Goal: Transaction & Acquisition: Purchase product/service

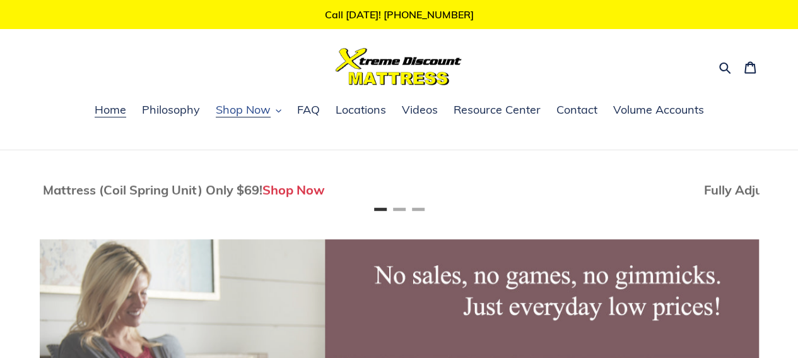
click at [231, 114] on span "Shop Now" at bounding box center [243, 109] width 55 height 15
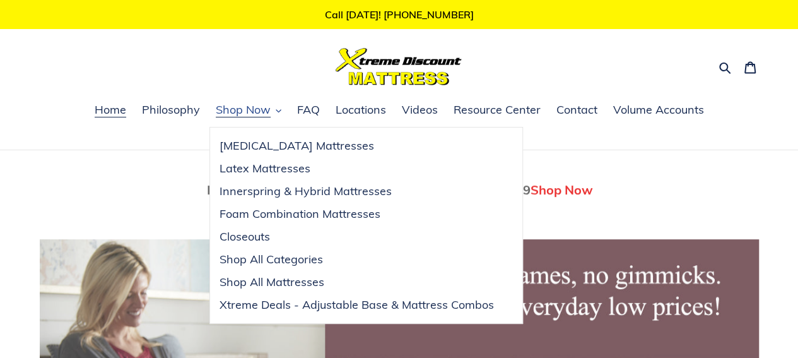
scroll to position [0, 719]
click at [240, 236] on span "Closeouts" at bounding box center [244, 236] width 50 height 15
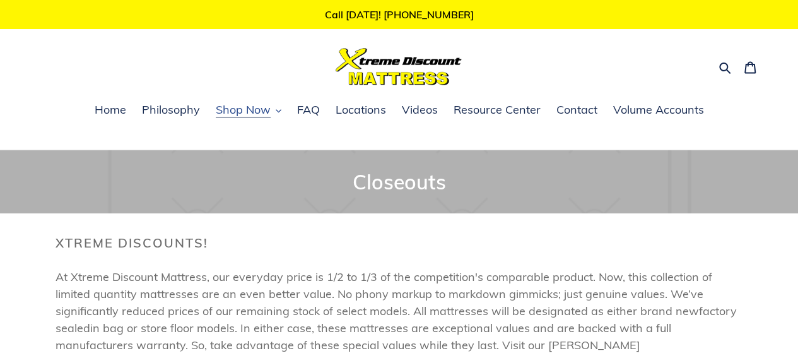
click at [242, 116] on span "Shop Now" at bounding box center [243, 109] width 55 height 15
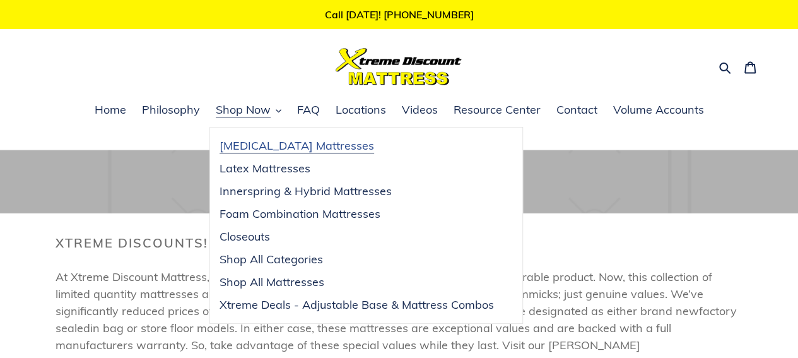
click at [254, 150] on span "[MEDICAL_DATA] Mattresses" at bounding box center [296, 145] width 155 height 15
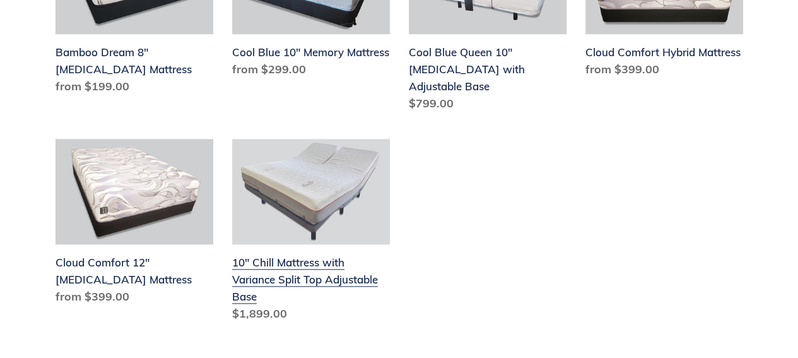
scroll to position [441, 0]
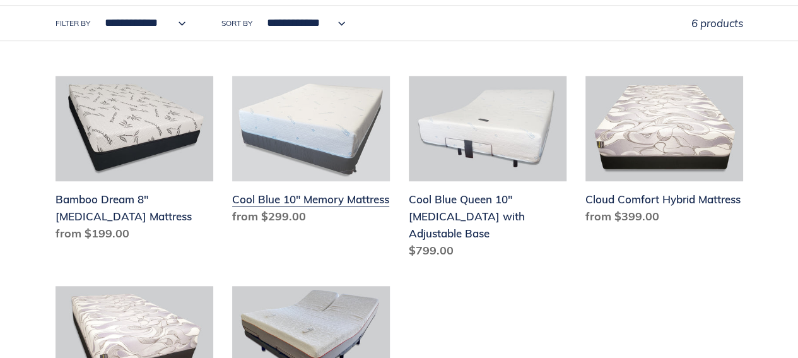
click at [305, 197] on link "Cool Blue 10" Memory Mattress" at bounding box center [311, 153] width 158 height 154
click at [303, 196] on link "Cool Blue 10" Memory Mattress" at bounding box center [311, 153] width 158 height 154
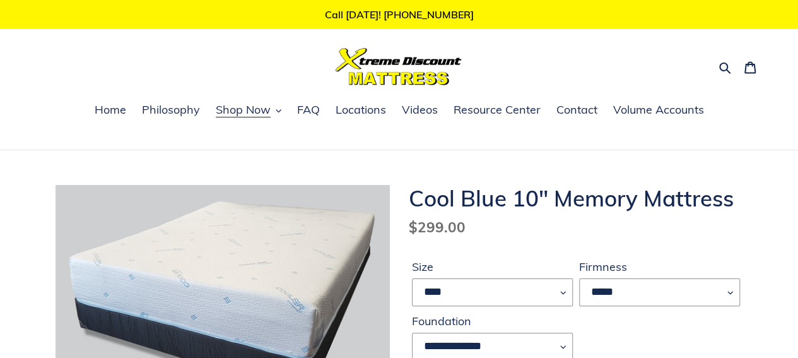
scroll to position [147, 0]
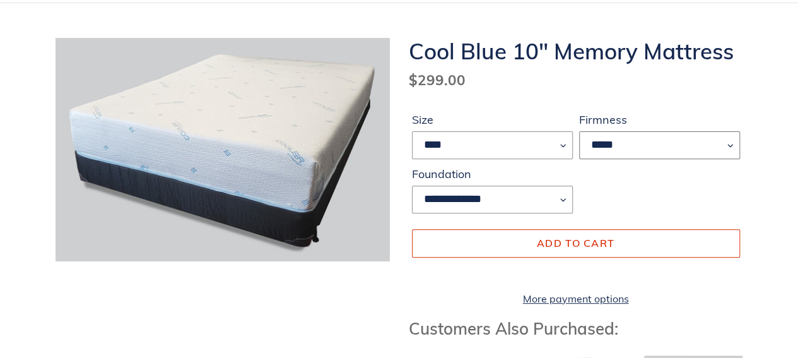
click at [734, 146] on select "*****" at bounding box center [659, 145] width 161 height 28
click at [732, 146] on select "*****" at bounding box center [659, 145] width 161 height 28
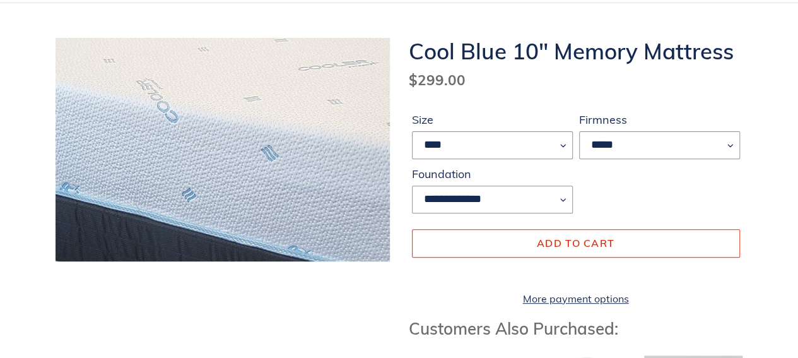
click at [197, 152] on img at bounding box center [258, 145] width 807 height 538
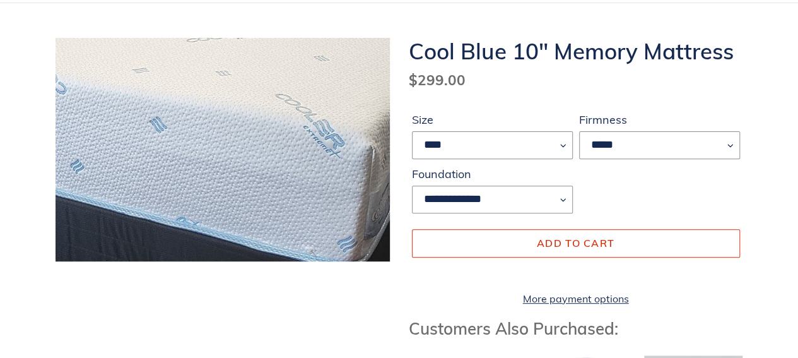
scroll to position [441, 0]
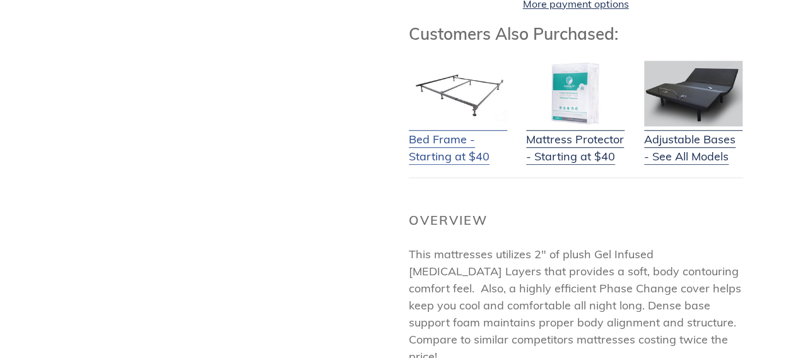
click at [435, 165] on link "Bed Frame - Starting at $40" at bounding box center [458, 140] width 98 height 50
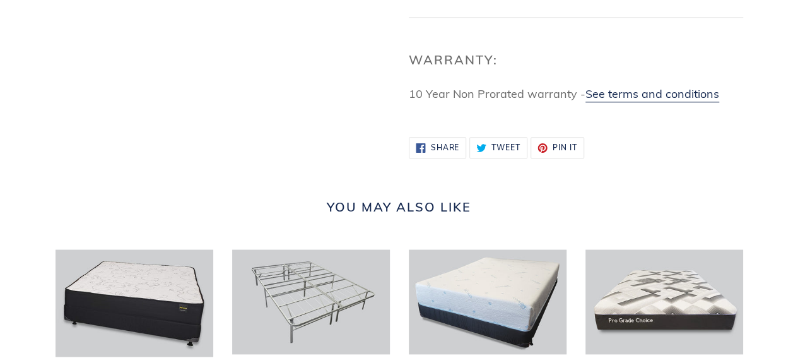
scroll to position [735, 0]
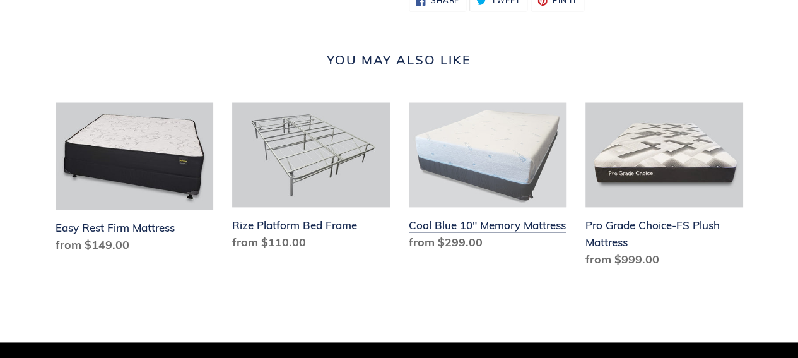
click at [452, 155] on link "Cool Blue 10" Memory Mattress" at bounding box center [488, 179] width 158 height 154
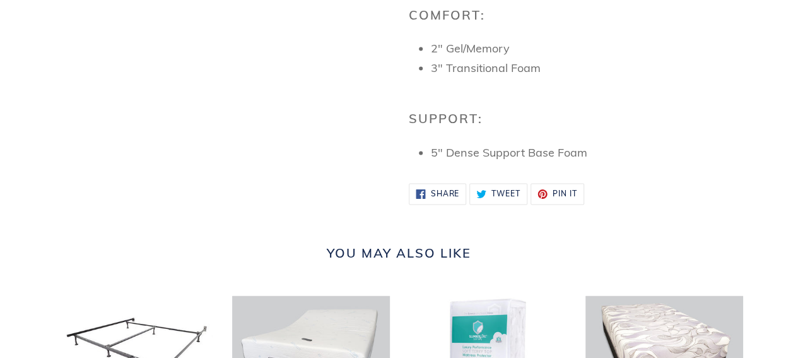
scroll to position [1030, 0]
